Goal: Transaction & Acquisition: Purchase product/service

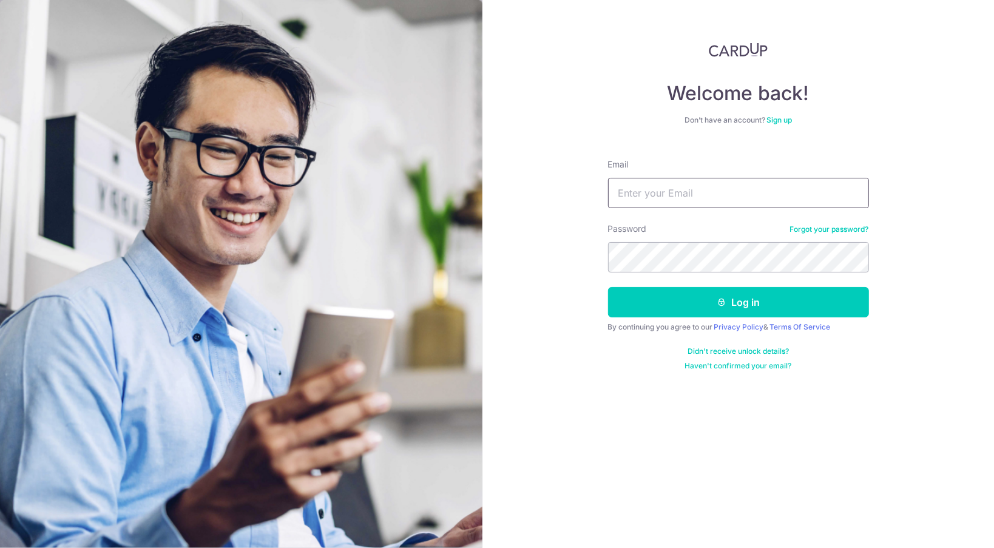
click at [662, 198] on input "Email" at bounding box center [738, 193] width 261 height 30
type input "jameschia30@gmail.com"
click at [608, 287] on button "Log in" at bounding box center [738, 302] width 261 height 30
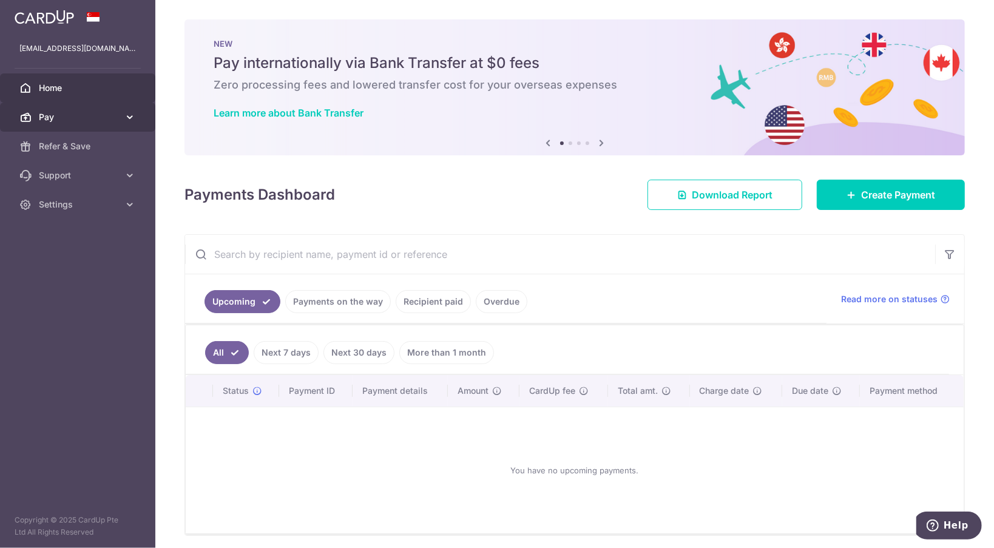
click at [106, 125] on link "Pay" at bounding box center [77, 117] width 155 height 29
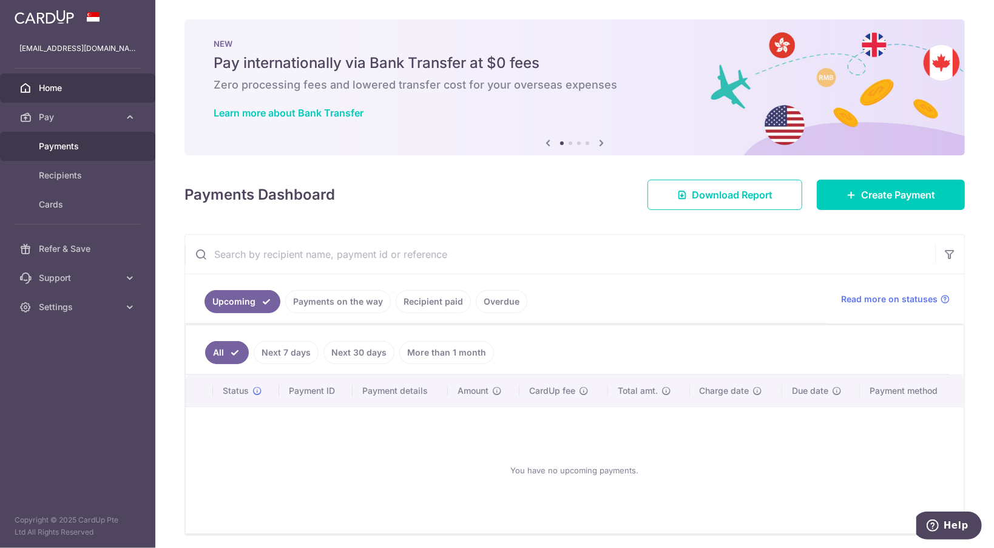
click at [96, 143] on body "jameschia30@gmail.com Home Pay Payments Recipients Cards Refer & Save Support F…" at bounding box center [497, 274] width 994 height 548
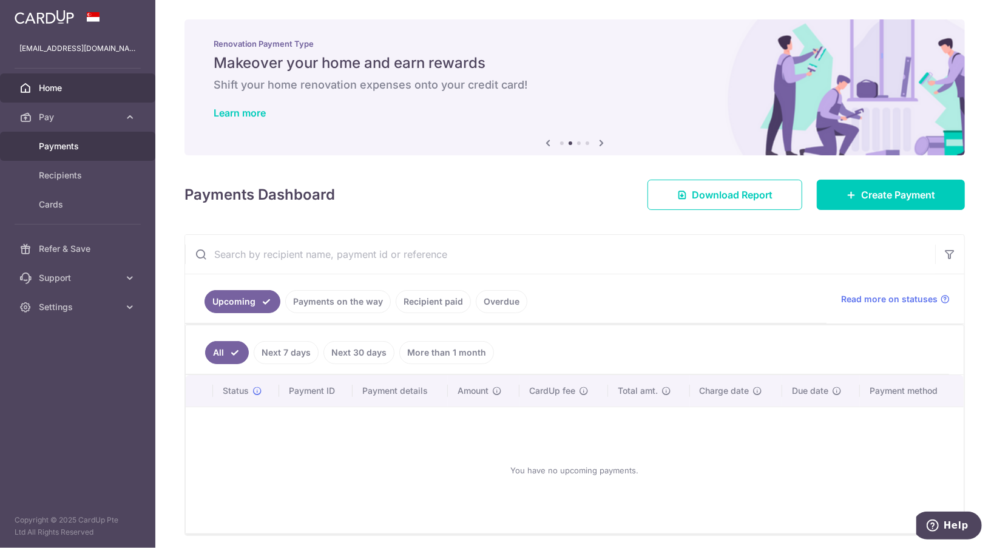
click at [65, 148] on span "Payments" at bounding box center [79, 146] width 80 height 12
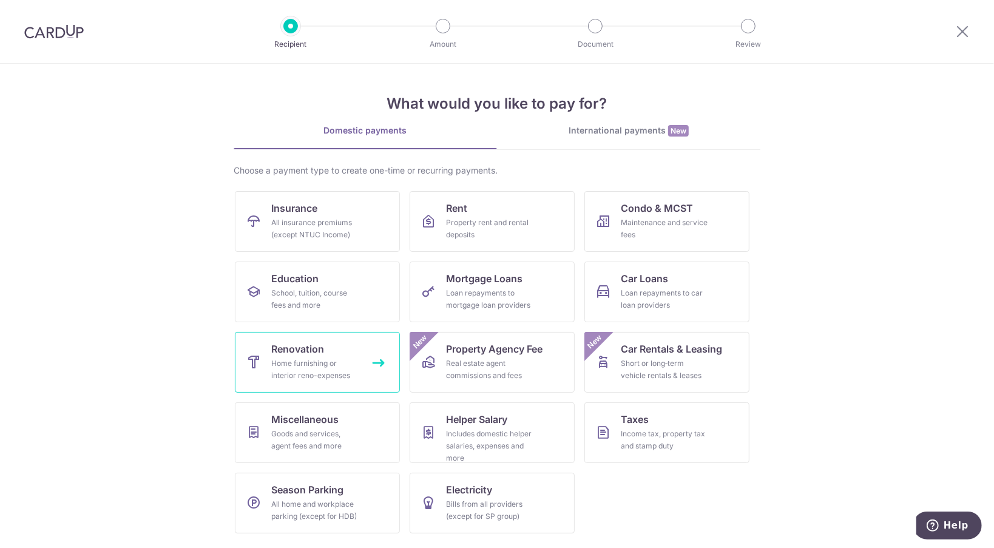
click at [298, 361] on div "Home furnishing or interior reno-expenses" at bounding box center [314, 370] width 87 height 24
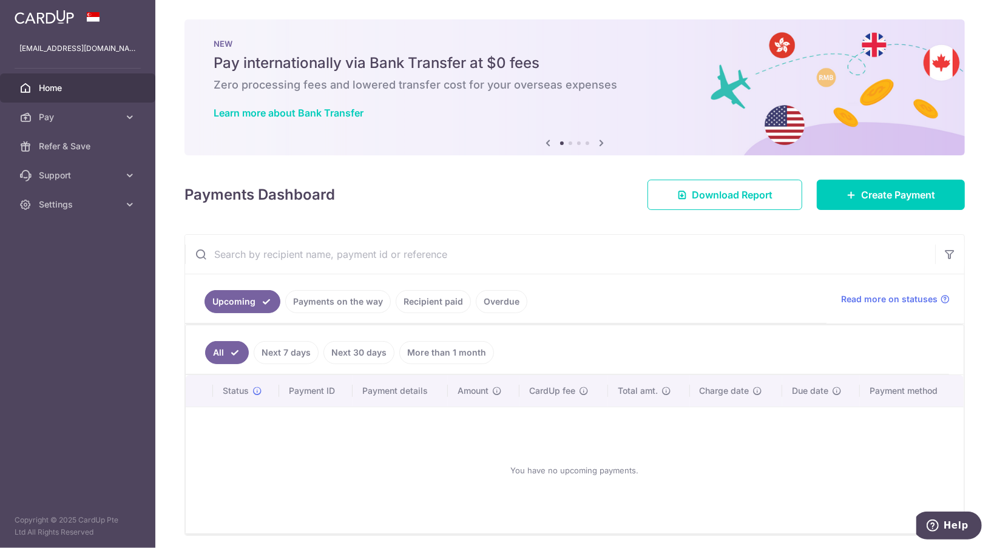
click at [446, 303] on link "Recipient paid" at bounding box center [433, 301] width 75 height 23
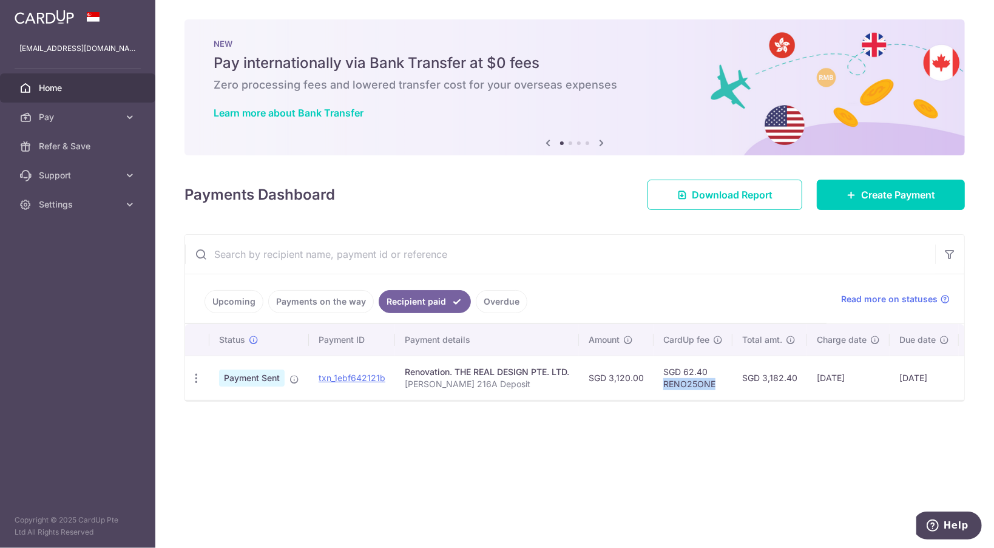
drag, startPoint x: 711, startPoint y: 383, endPoint x: 663, endPoint y: 379, distance: 48.7
click at [663, 379] on td "SGD 62.40 RENO25ONE" at bounding box center [693, 378] width 79 height 44
copy td "RENO25ONE"
click at [92, 115] on span "Pay" at bounding box center [79, 117] width 80 height 12
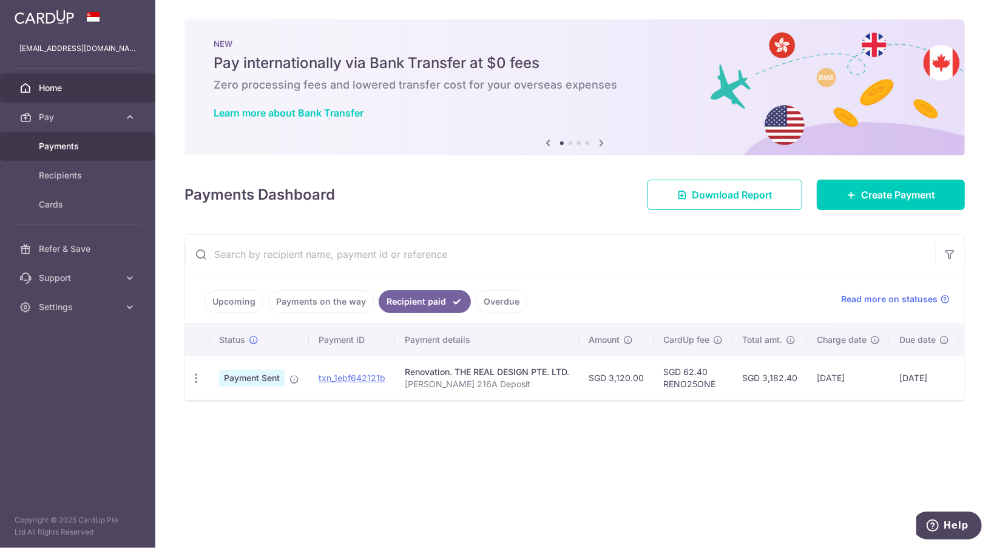
click at [89, 144] on span "Payments" at bounding box center [79, 146] width 80 height 12
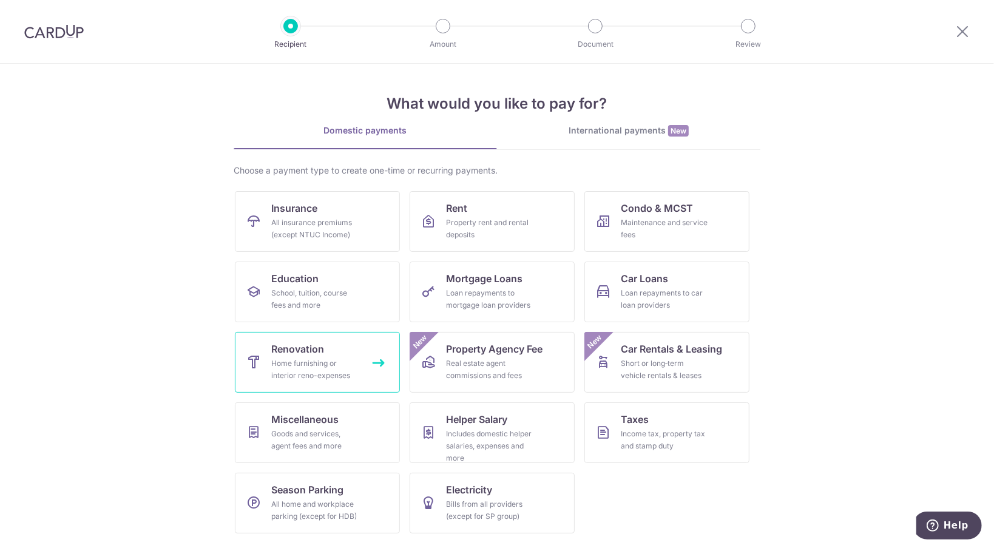
click at [310, 379] on div "Home furnishing or interior reno-expenses" at bounding box center [314, 370] width 87 height 24
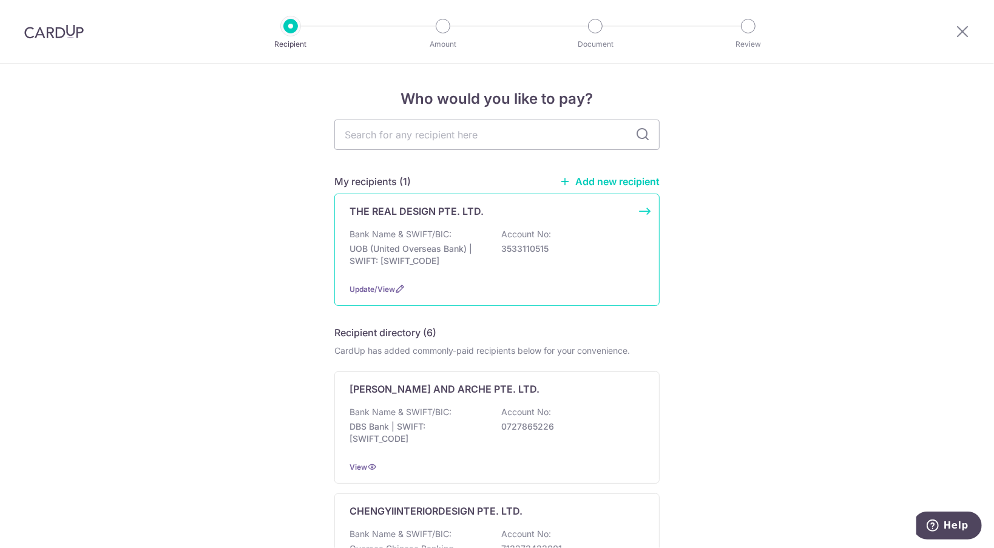
click at [640, 208] on div "THE REAL DESIGN PTE. LTD. Bank Name & SWIFT/BIC: UOB (United Overseas Bank) | S…" at bounding box center [496, 250] width 325 height 112
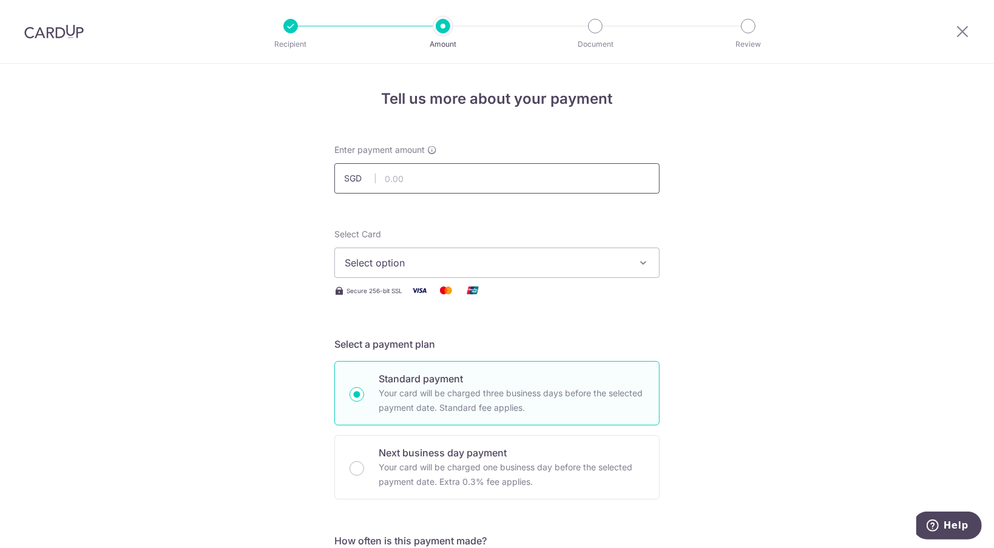
click at [448, 181] on input "text" at bounding box center [496, 178] width 325 height 30
click at [75, 38] on img at bounding box center [53, 31] width 59 height 15
click at [433, 178] on input "text" at bounding box center [496, 178] width 325 height 30
type input "6,240.00"
click at [430, 268] on span "Select option" at bounding box center [486, 263] width 283 height 15
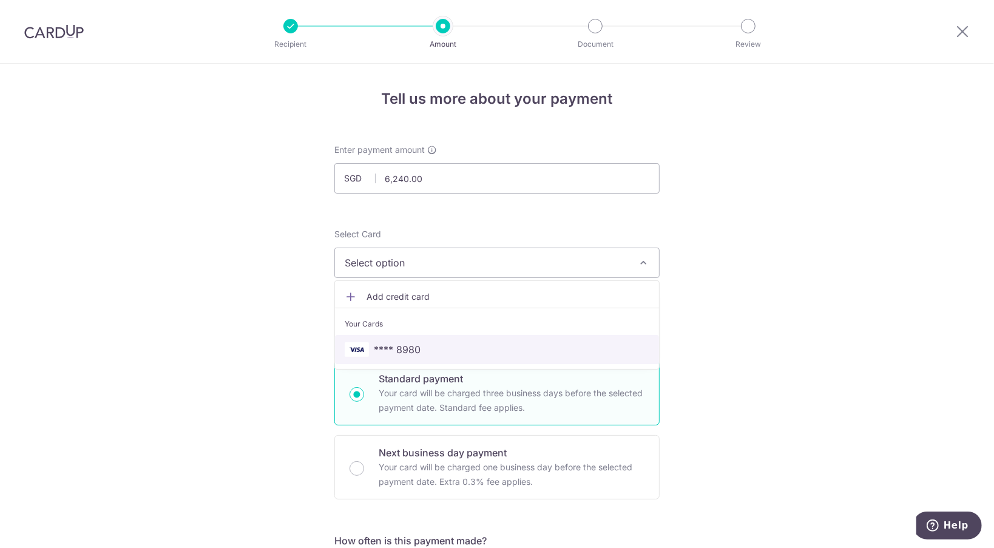
click at [428, 350] on span "**** 8980" at bounding box center [497, 349] width 305 height 15
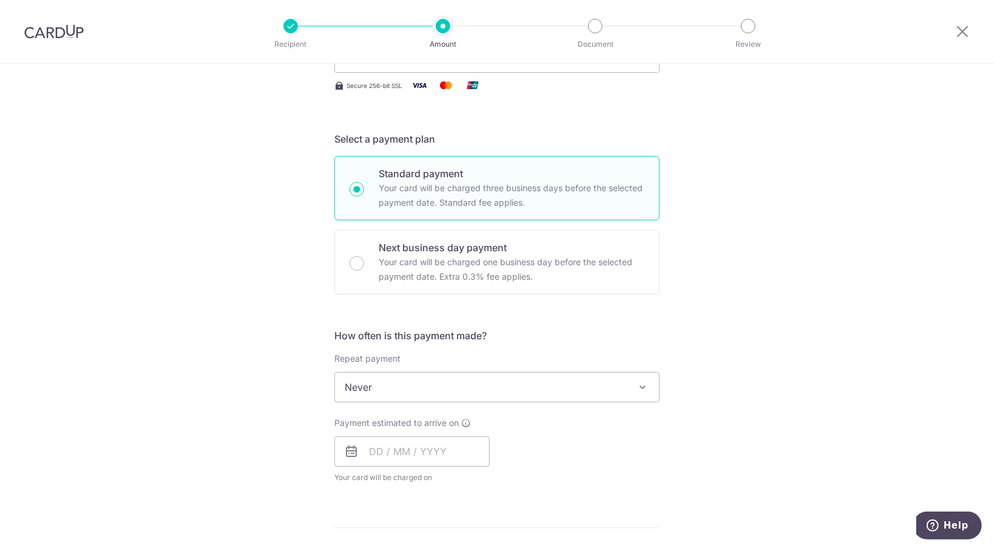
scroll to position [209, 0]
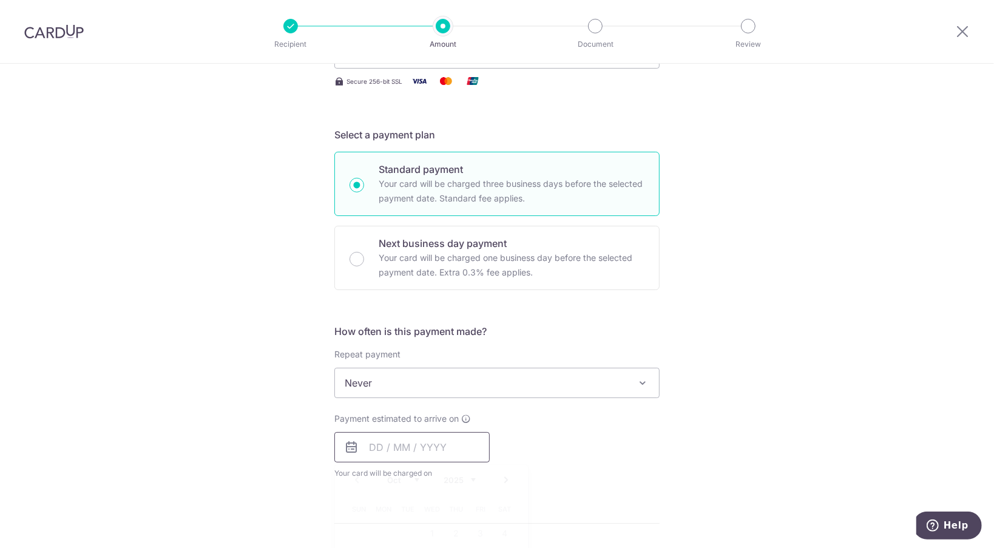
click at [368, 450] on input "text" at bounding box center [411, 447] width 155 height 30
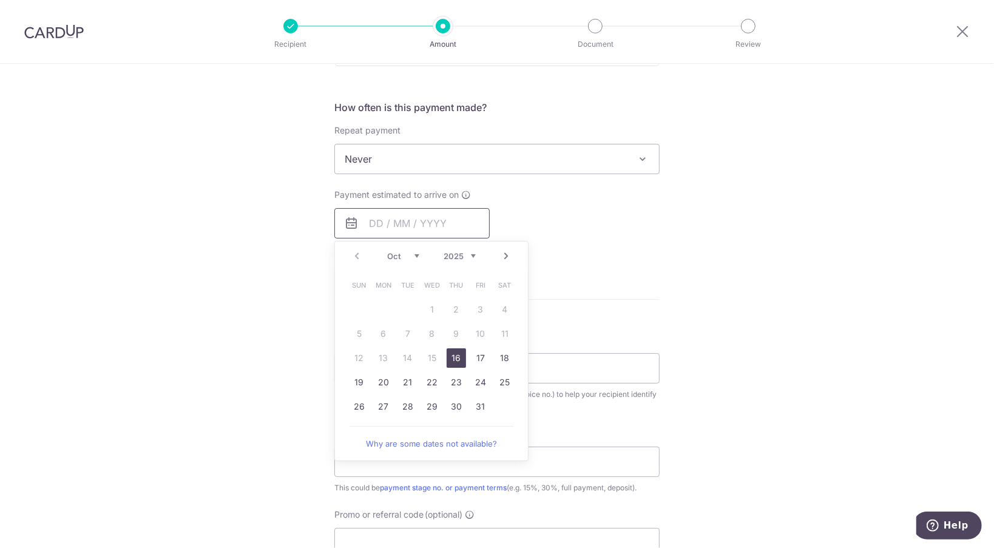
scroll to position [438, 0]
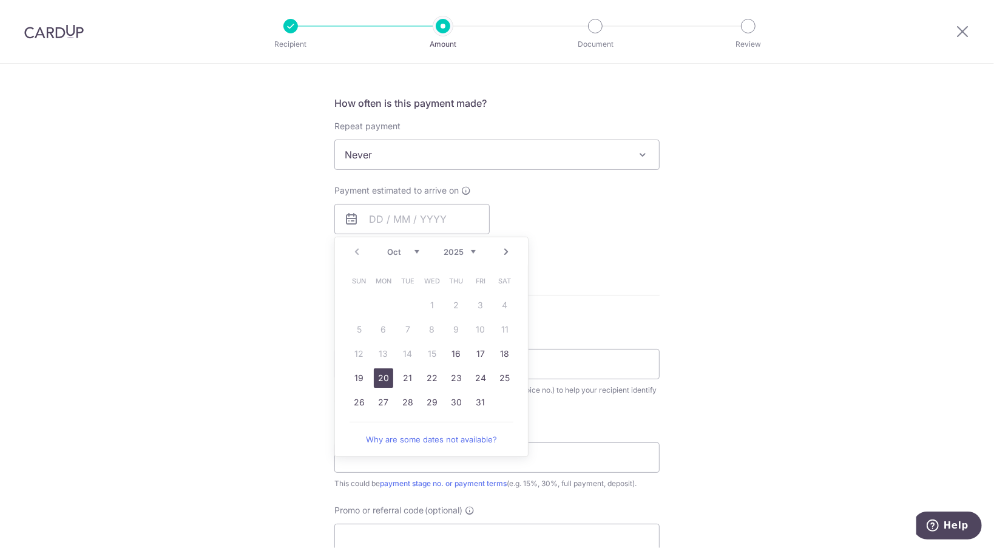
click at [385, 376] on link "20" at bounding box center [383, 377] width 19 height 19
type input "20/10/2025"
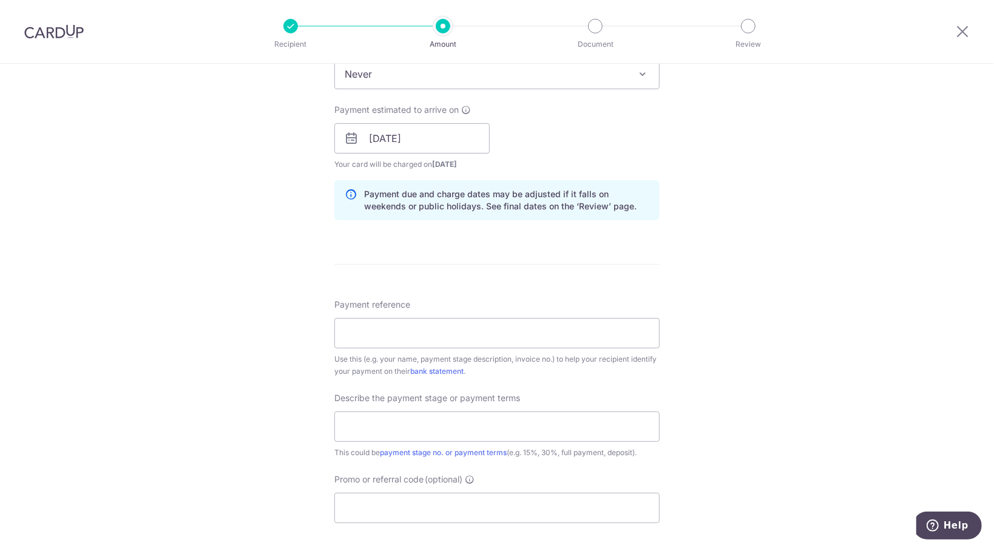
scroll to position [518, 0]
click at [442, 328] on input "Payment reference" at bounding box center [496, 333] width 325 height 30
type input "214A James 2nd Payment"
click at [449, 432] on input "text" at bounding box center [496, 427] width 325 height 30
type input "20% 2nd Payment"
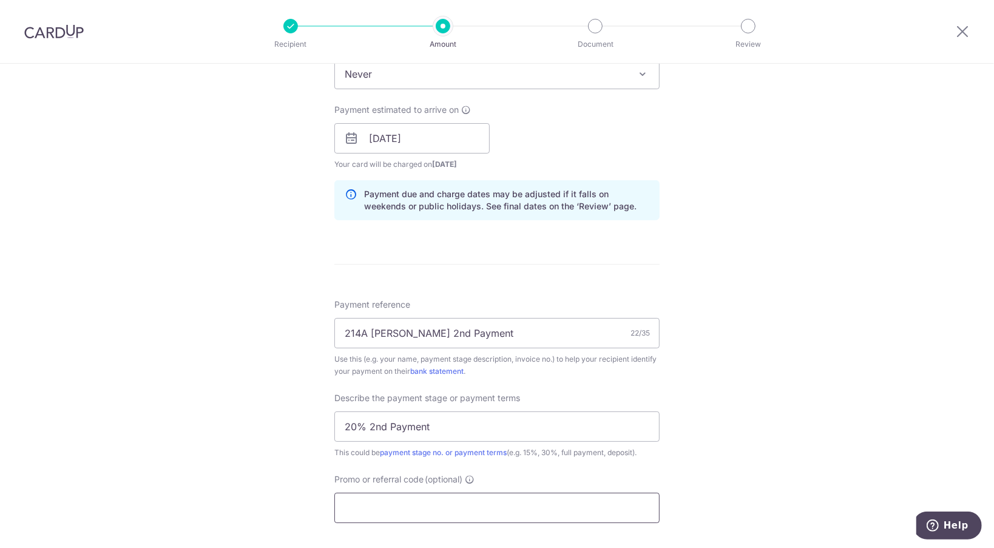
click at [431, 495] on input "Promo or referral code (optional)" at bounding box center [496, 508] width 325 height 30
click at [401, 493] on input "Promo or referral code (optional)" at bounding box center [496, 508] width 325 height 30
paste input "RENO25ONE"
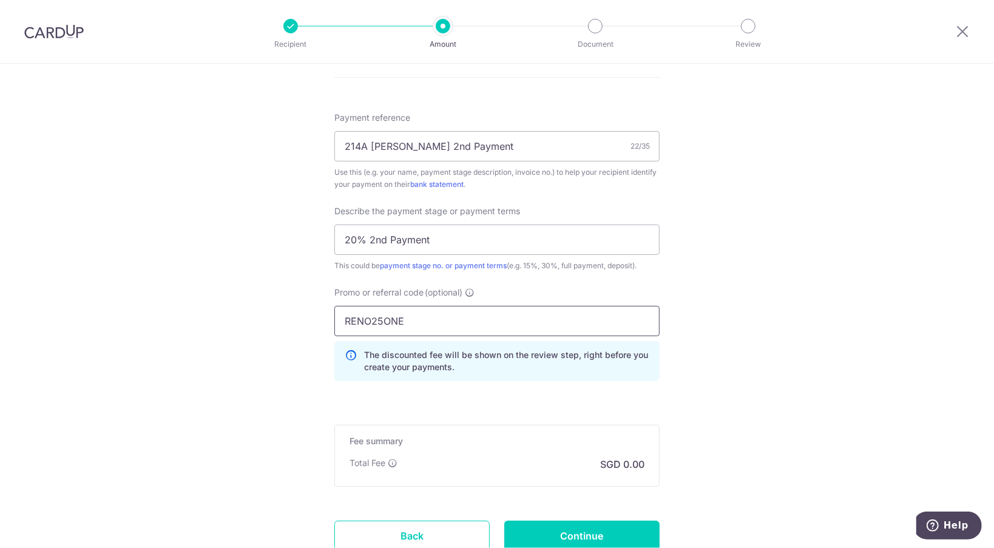
scroll to position [795, 0]
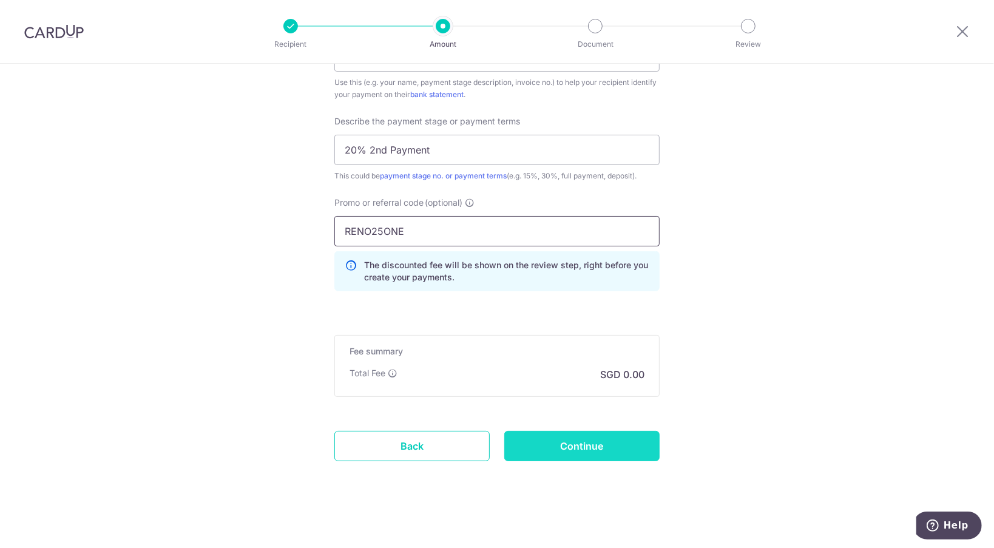
type input "RENO25ONE"
click at [588, 436] on input "Continue" at bounding box center [581, 446] width 155 height 30
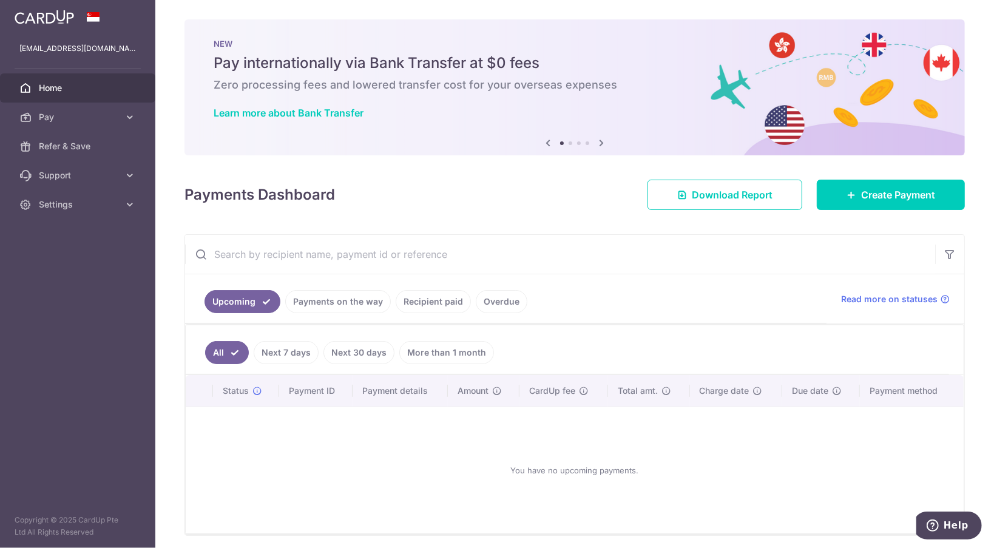
click at [446, 299] on link "Recipient paid" at bounding box center [433, 301] width 75 height 23
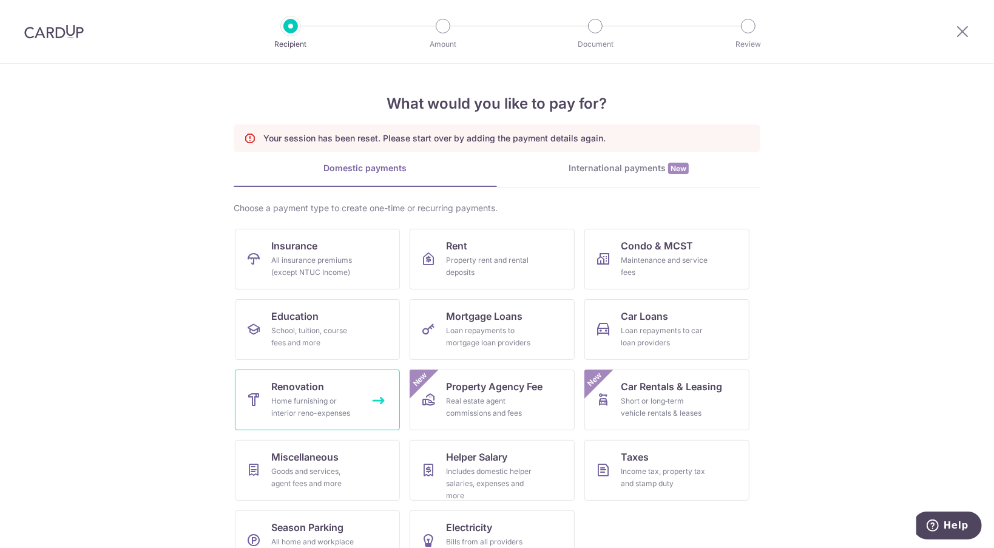
click at [304, 404] on div "Home furnishing or interior reno-expenses" at bounding box center [314, 407] width 87 height 24
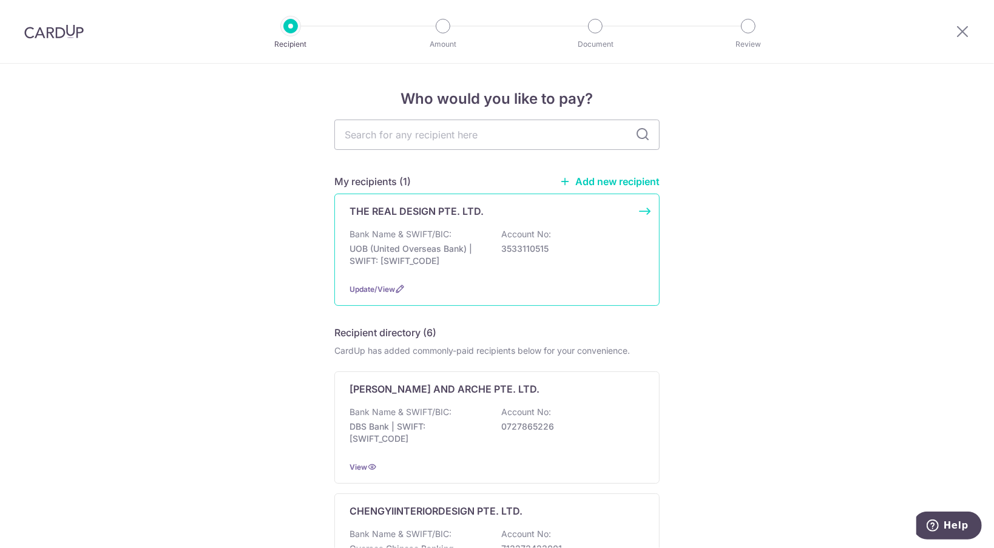
click at [634, 217] on div "THE REAL DESIGN PTE. LTD. Bank Name & SWIFT/BIC: UOB (United Overseas Bank) | S…" at bounding box center [496, 250] width 325 height 112
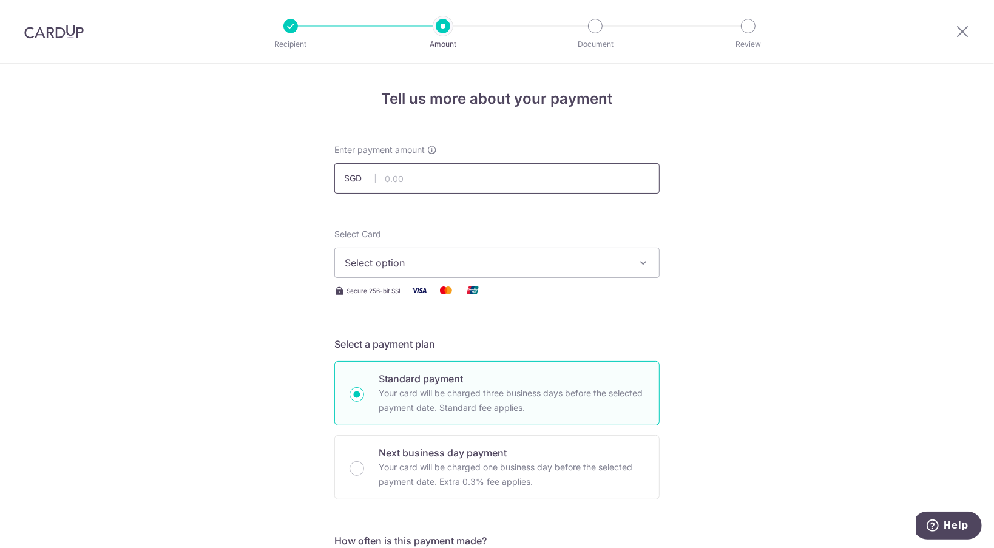
click at [503, 186] on input "text" at bounding box center [496, 178] width 325 height 30
type input "6,240.00"
type input "214A James 2nd Payment"
type input "20% 2nd Payment"
type input "RENO25ONE"
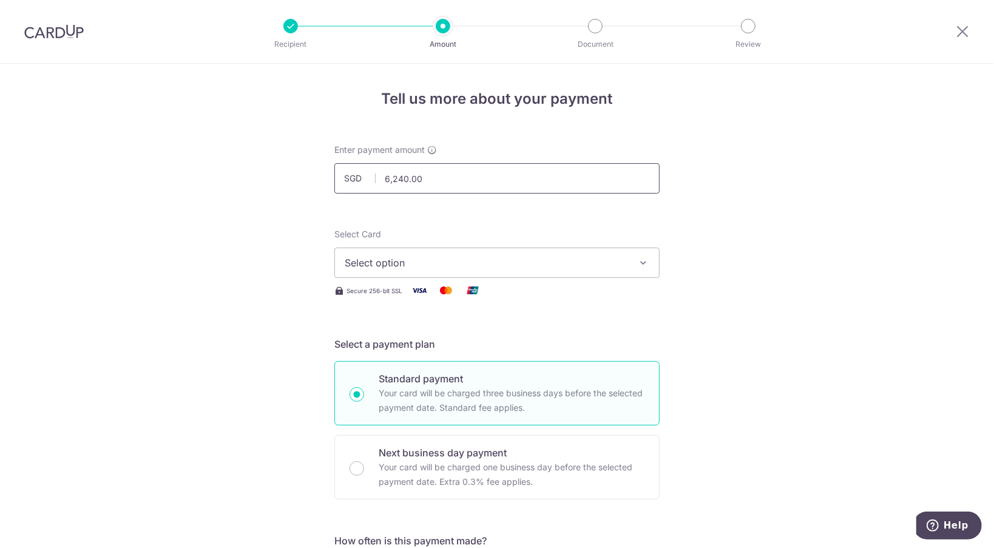
scroll to position [285, 0]
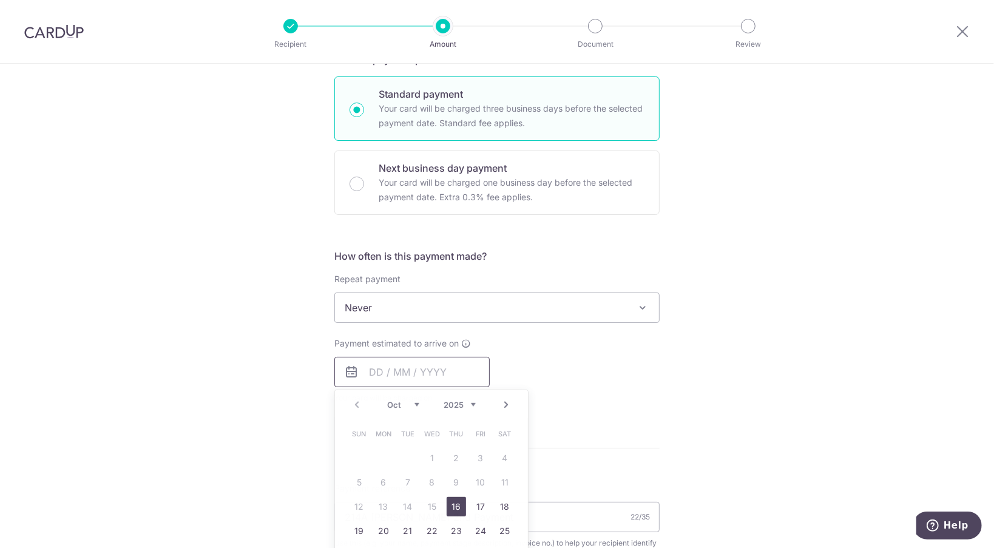
type input "6,240.00"
click at [378, 527] on link "20" at bounding box center [383, 530] width 19 height 19
type input "[DATE]"
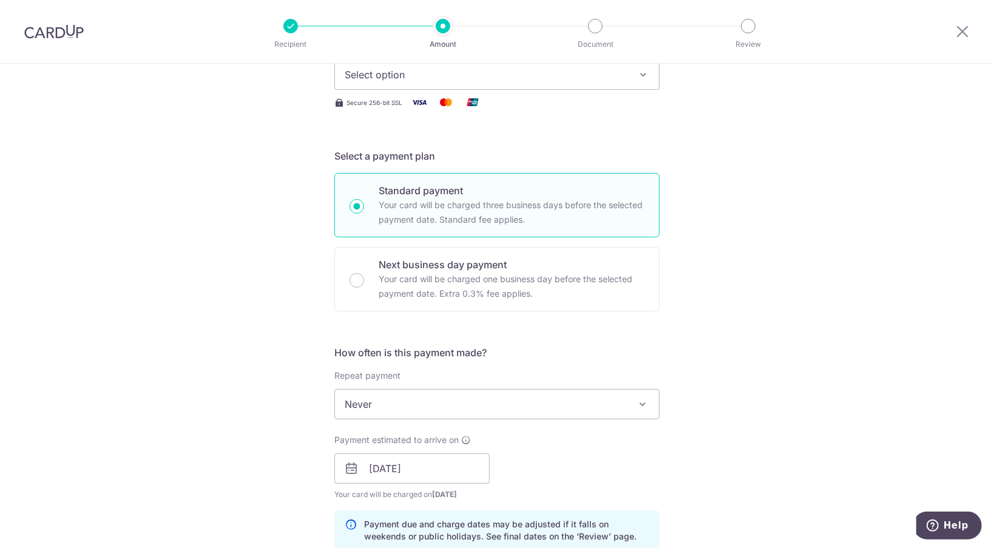
scroll to position [0, 0]
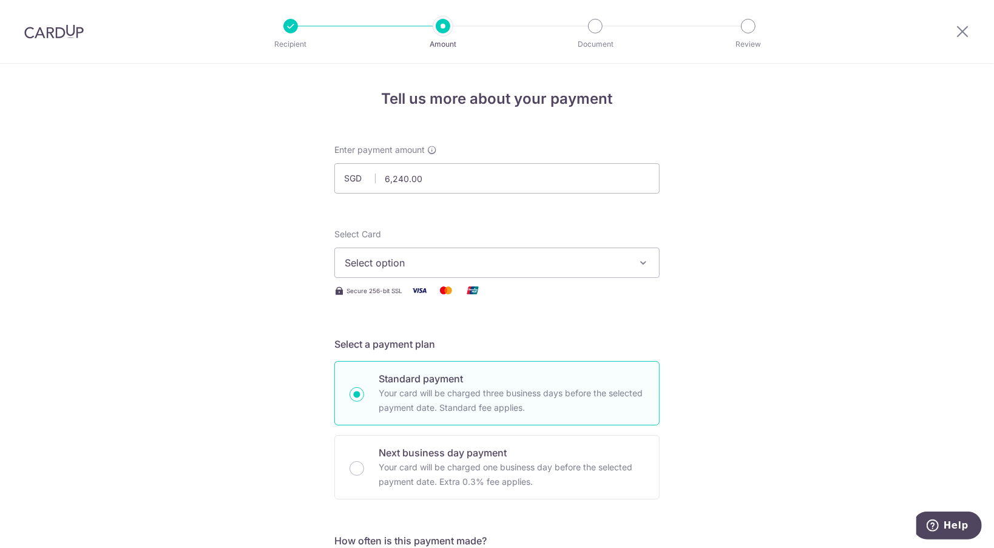
click at [549, 262] on span "Select option" at bounding box center [486, 263] width 283 height 15
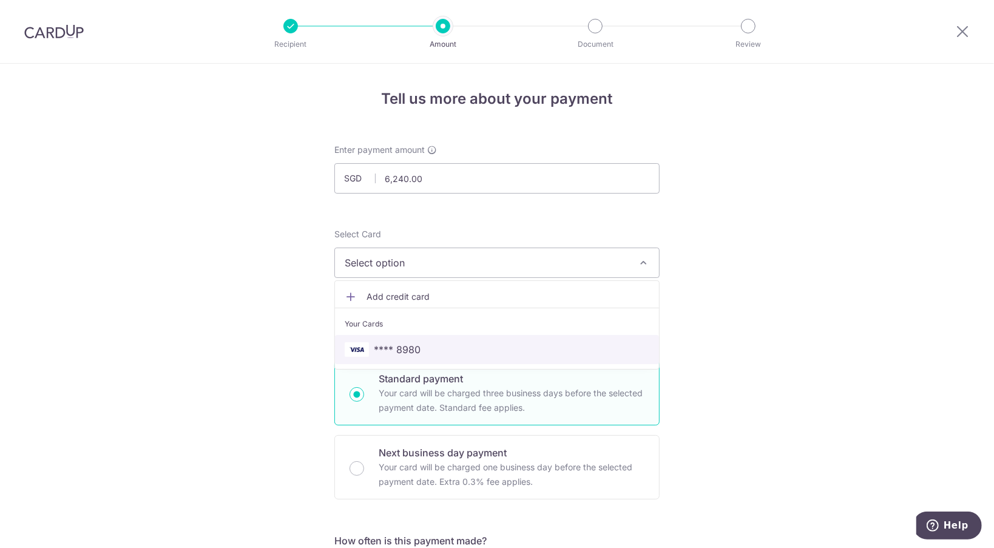
click at [539, 354] on span "**** 8980" at bounding box center [497, 349] width 305 height 15
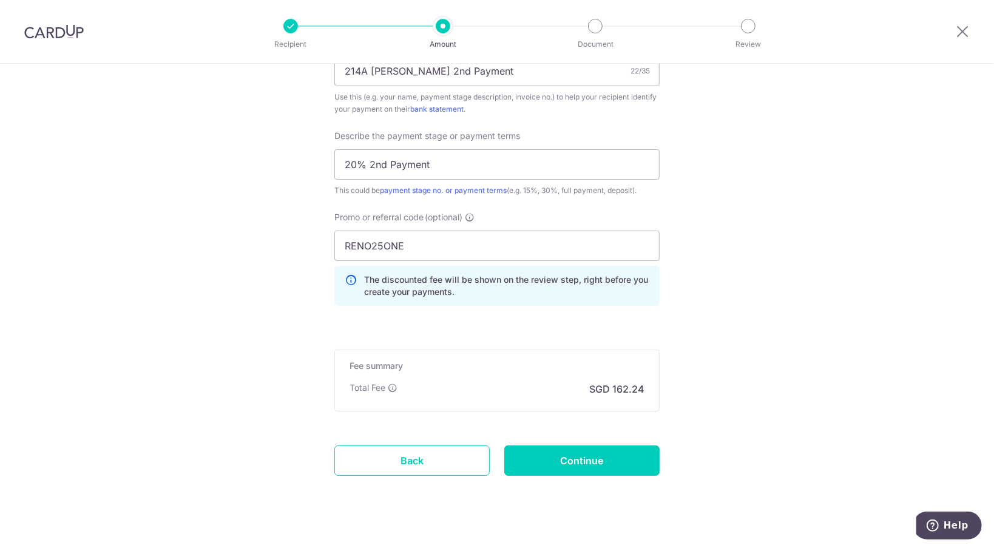
scroll to position [787, 0]
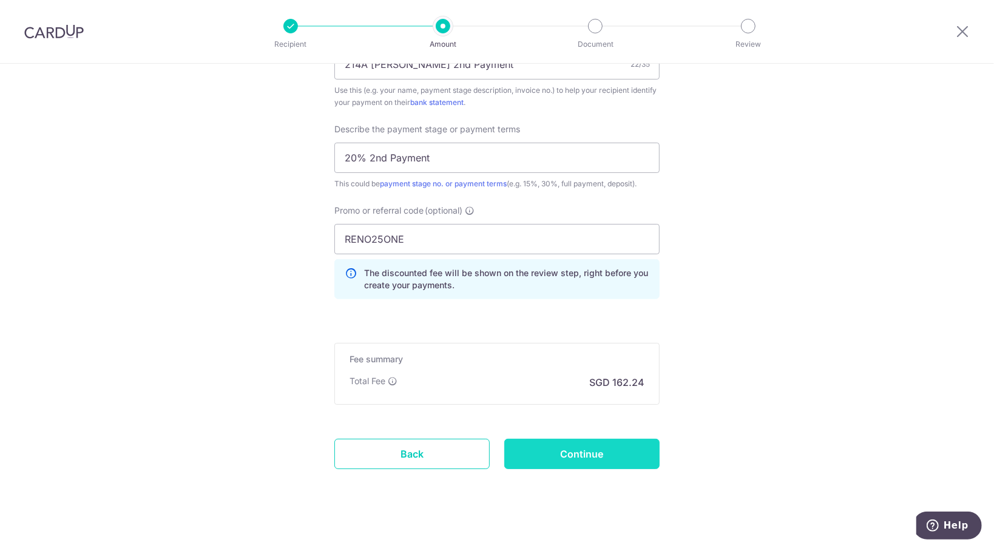
click at [591, 453] on input "Continue" at bounding box center [581, 454] width 155 height 30
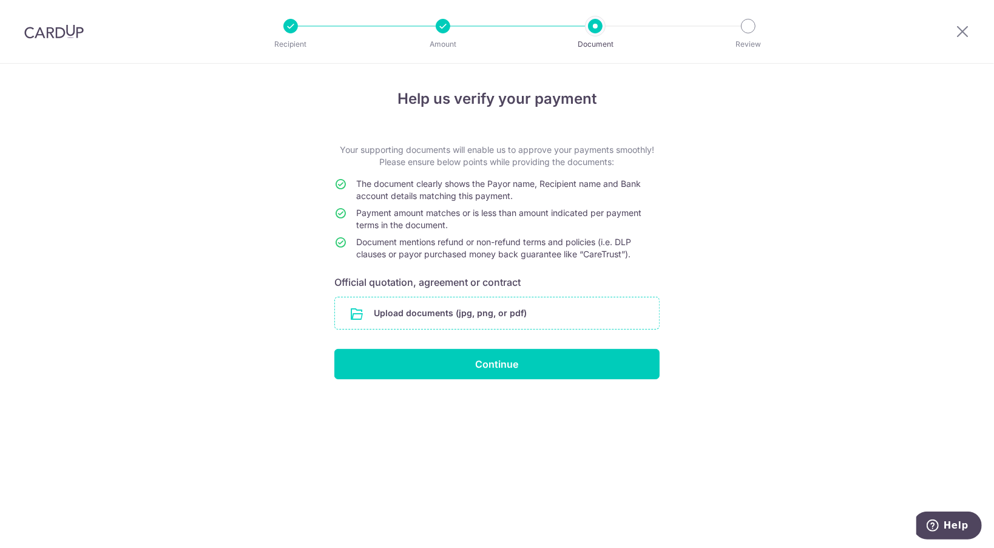
click at [512, 317] on input "file" at bounding box center [497, 313] width 324 height 32
click at [529, 313] on input "file" at bounding box center [497, 313] width 324 height 32
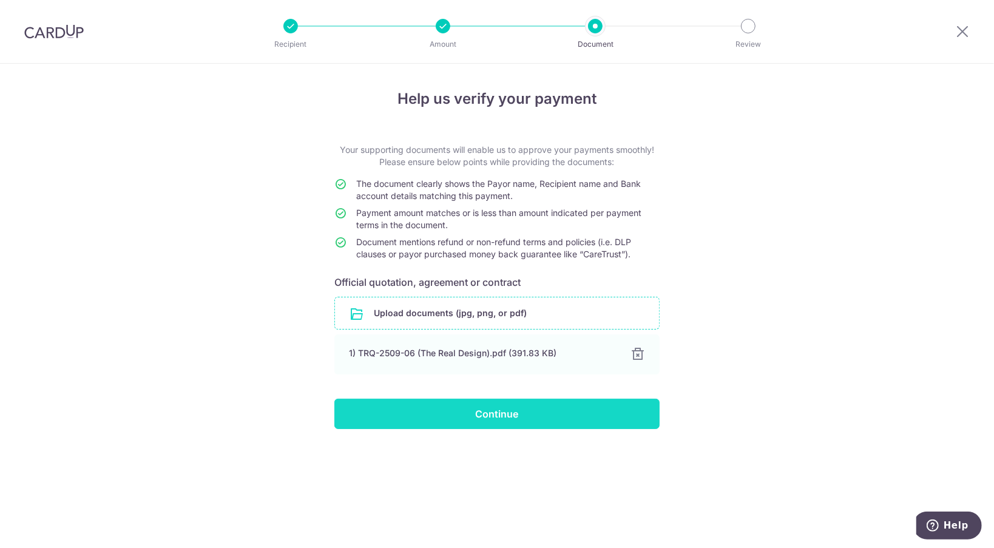
click at [503, 414] on input "Continue" at bounding box center [496, 414] width 325 height 30
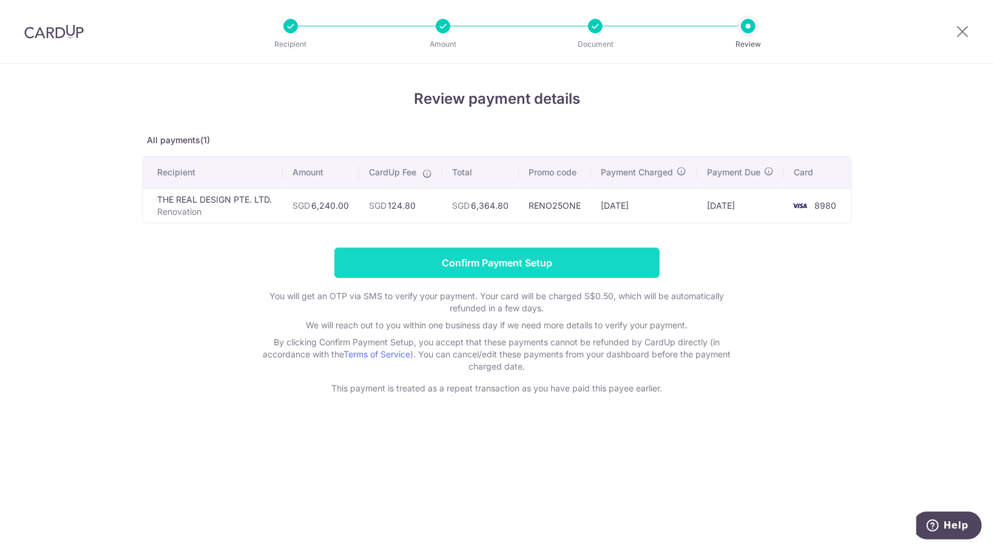
click at [562, 262] on input "Confirm Payment Setup" at bounding box center [496, 263] width 325 height 30
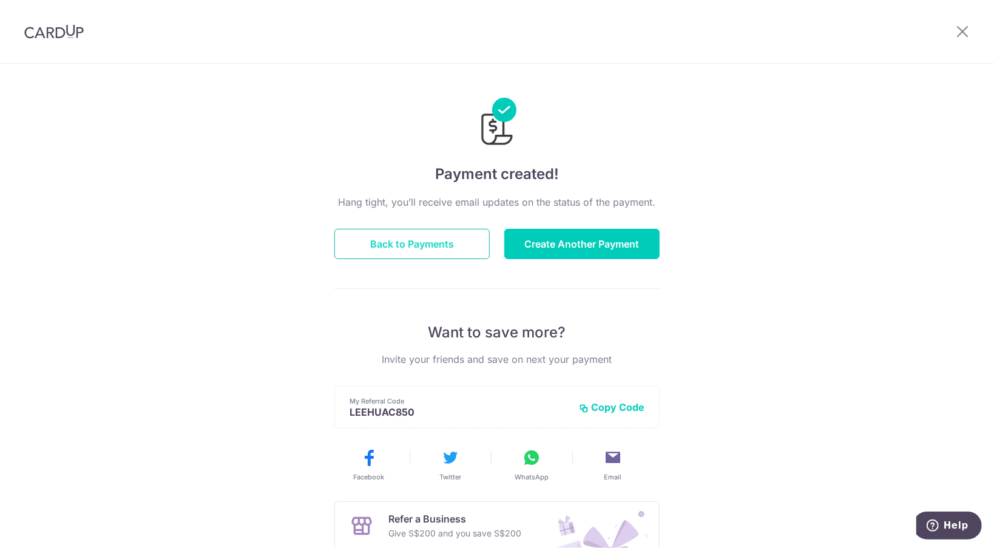
click at [404, 246] on button "Back to Payments" at bounding box center [411, 244] width 155 height 30
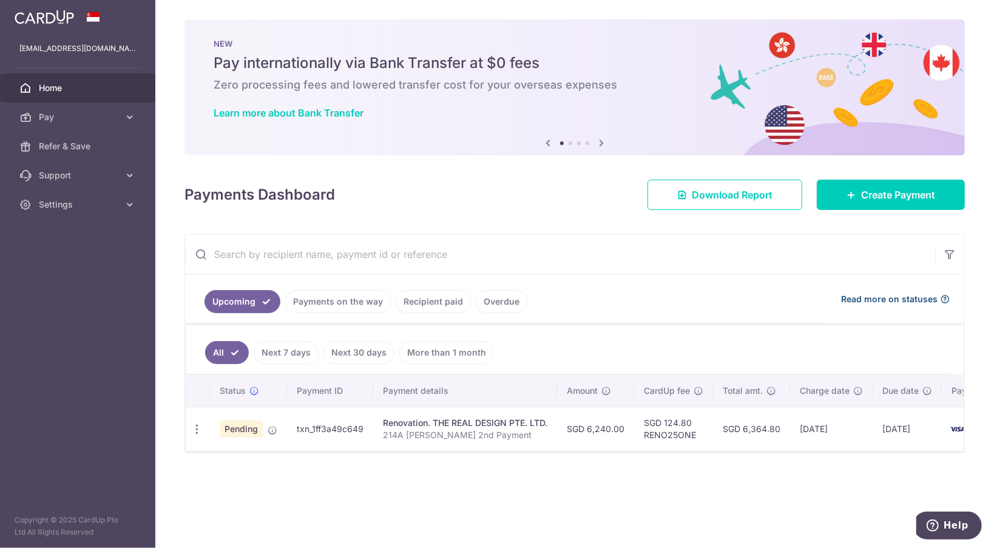
click at [860, 297] on span "Read more on statuses" at bounding box center [889, 299] width 97 height 12
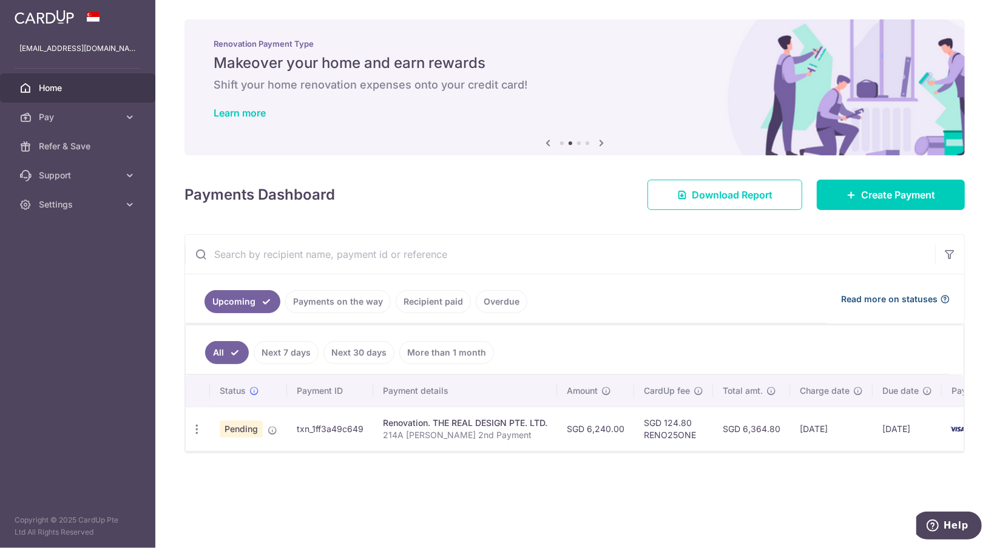
scroll to position [0, 63]
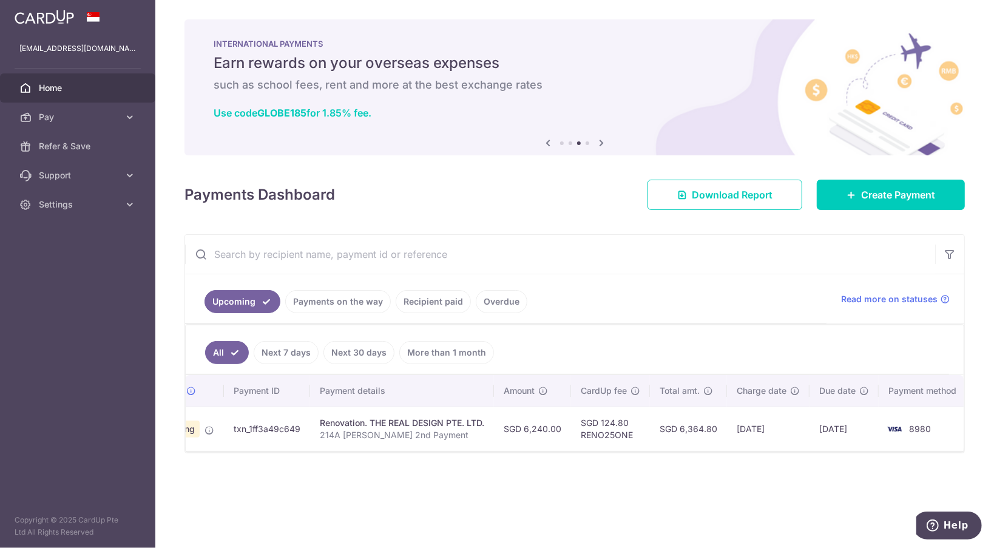
click at [602, 143] on icon at bounding box center [601, 142] width 15 height 15
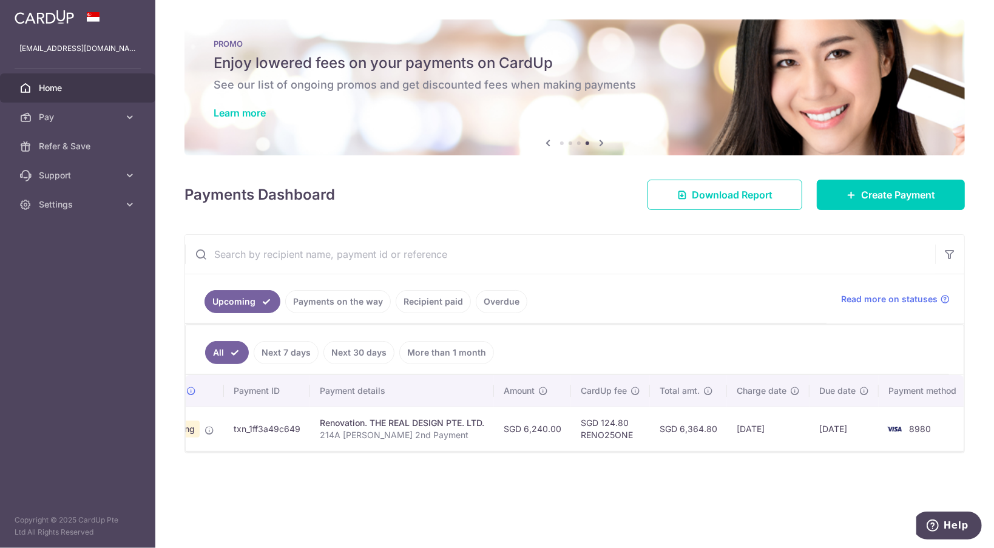
click at [602, 143] on icon at bounding box center [601, 142] width 15 height 15
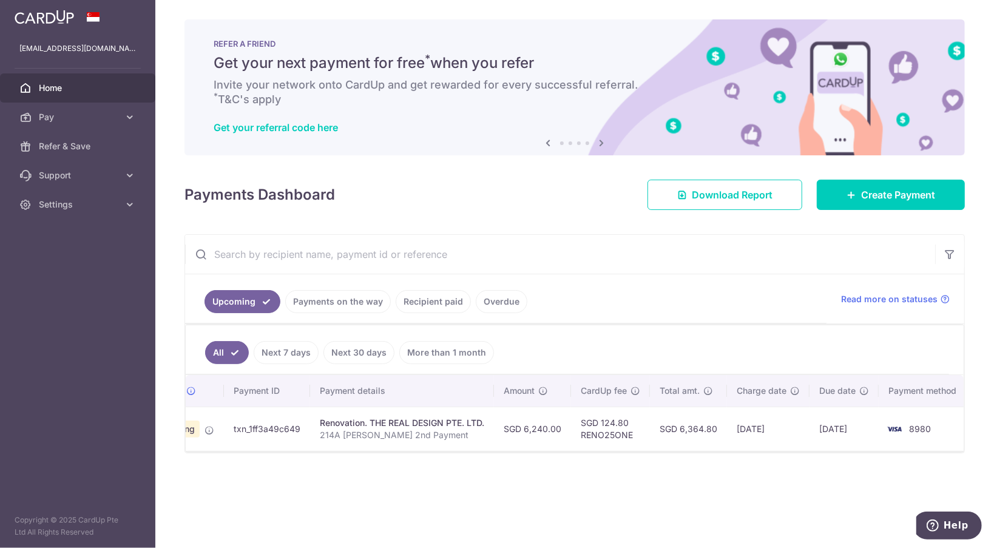
click at [602, 143] on icon at bounding box center [601, 142] width 15 height 15
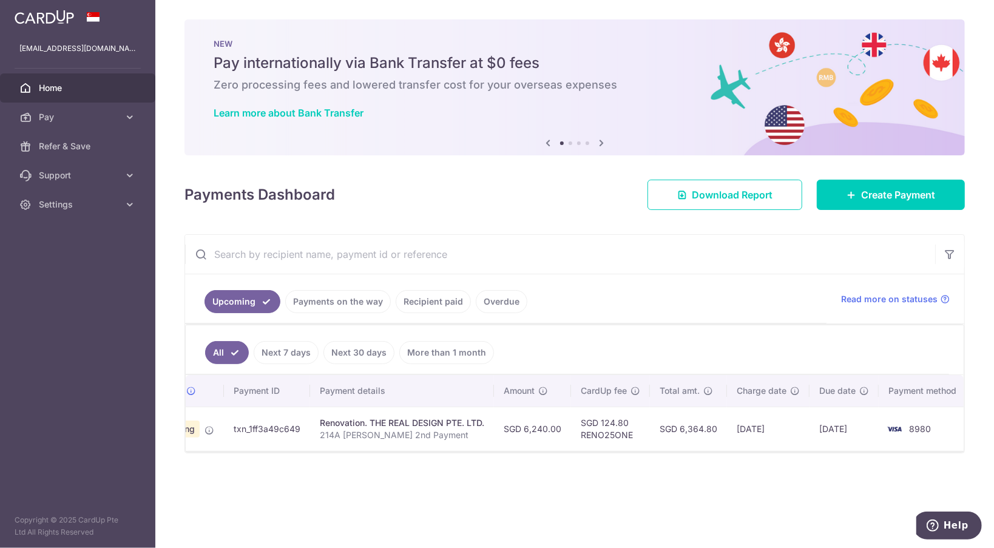
click at [602, 143] on icon at bounding box center [601, 142] width 15 height 15
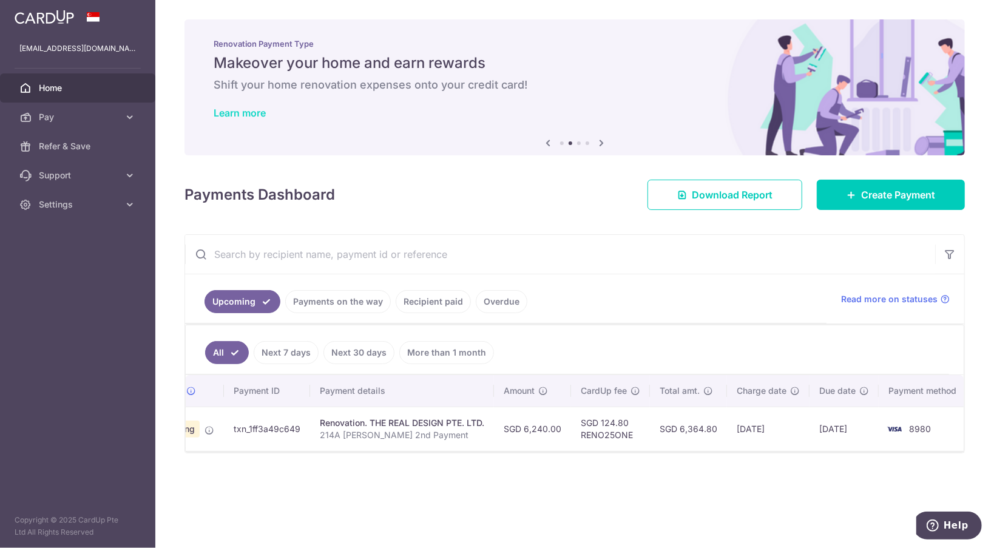
click at [241, 114] on link "Learn more" at bounding box center [240, 113] width 52 height 12
